Goal: Task Accomplishment & Management: Manage account settings

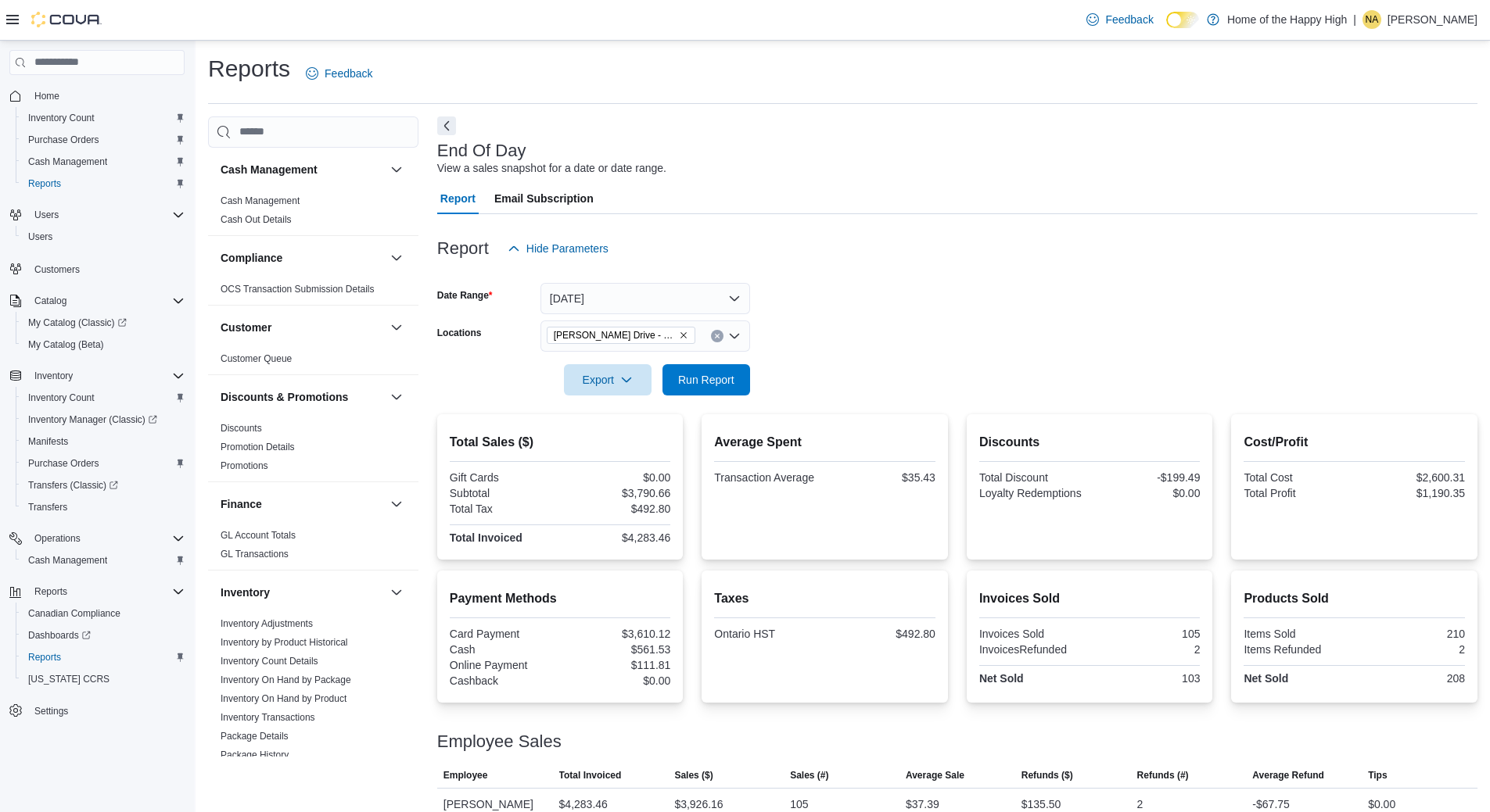
scroll to position [779, 0]
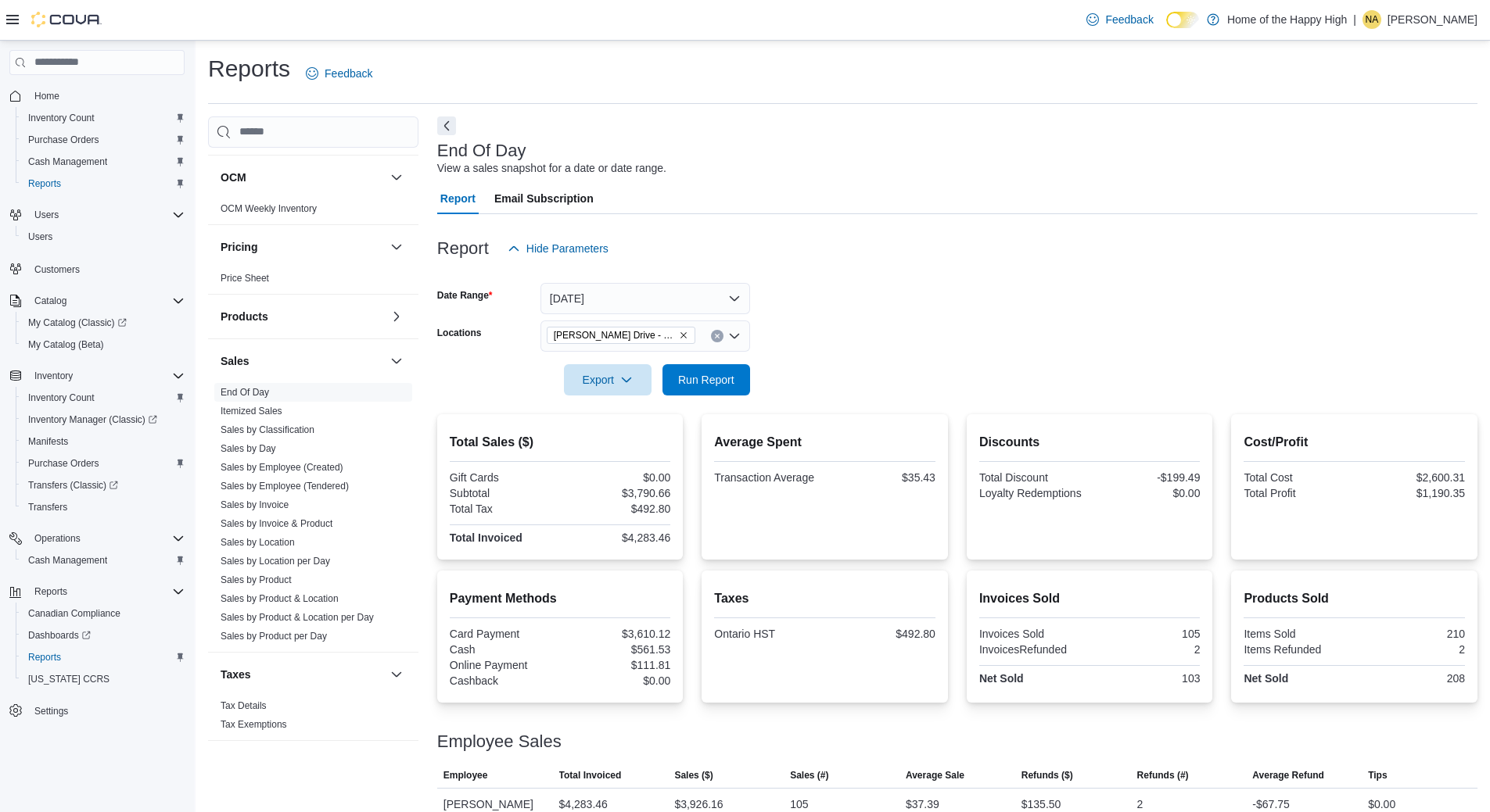
click at [1431, 12] on p "Nikki Abramovic" at bounding box center [1432, 19] width 90 height 19
click at [1376, 149] on span "Sign Out" at bounding box center [1376, 155] width 42 height 15
